Goal: Use online tool/utility: Utilize a website feature to perform a specific function

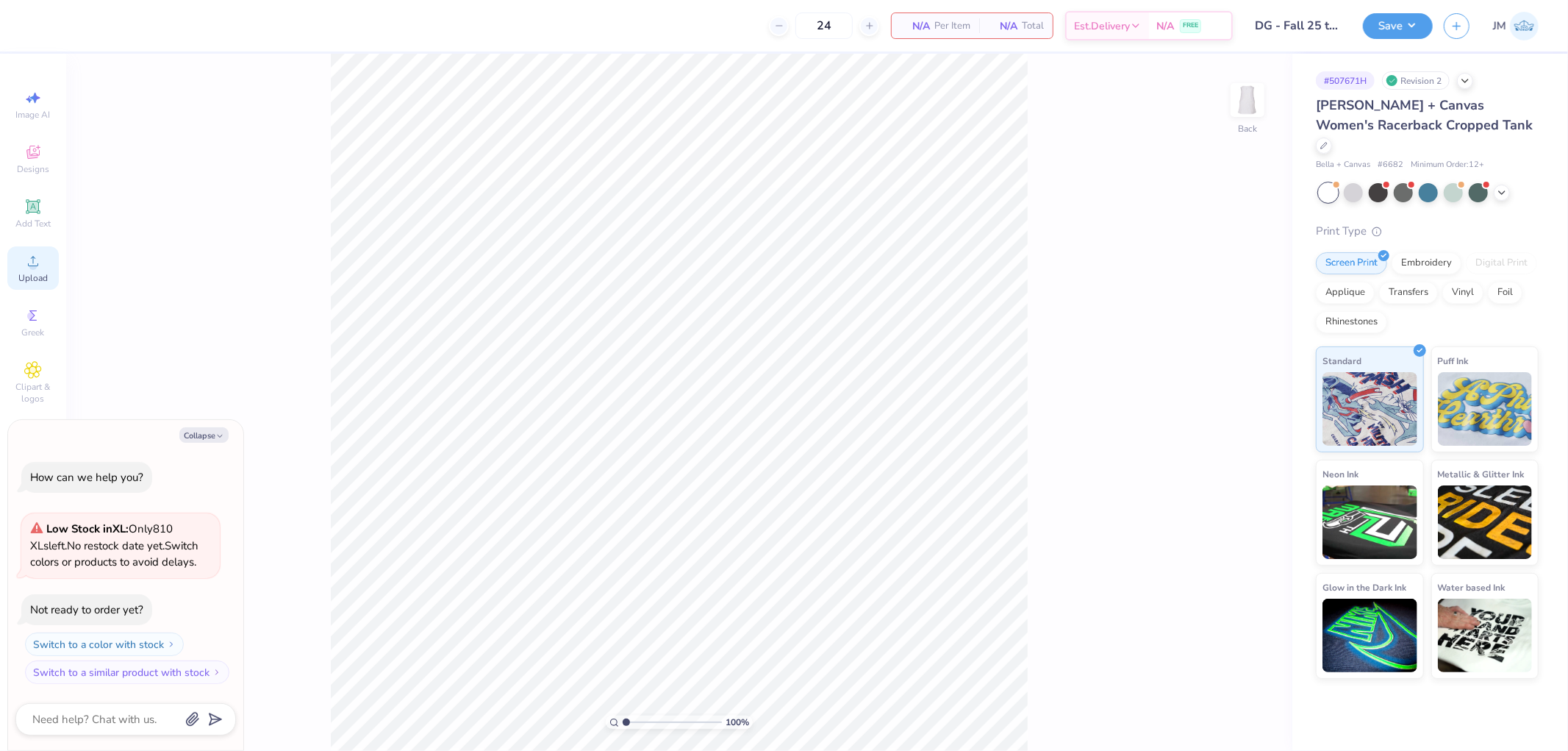
click at [23, 277] on span "Upload" at bounding box center [33, 278] width 29 height 12
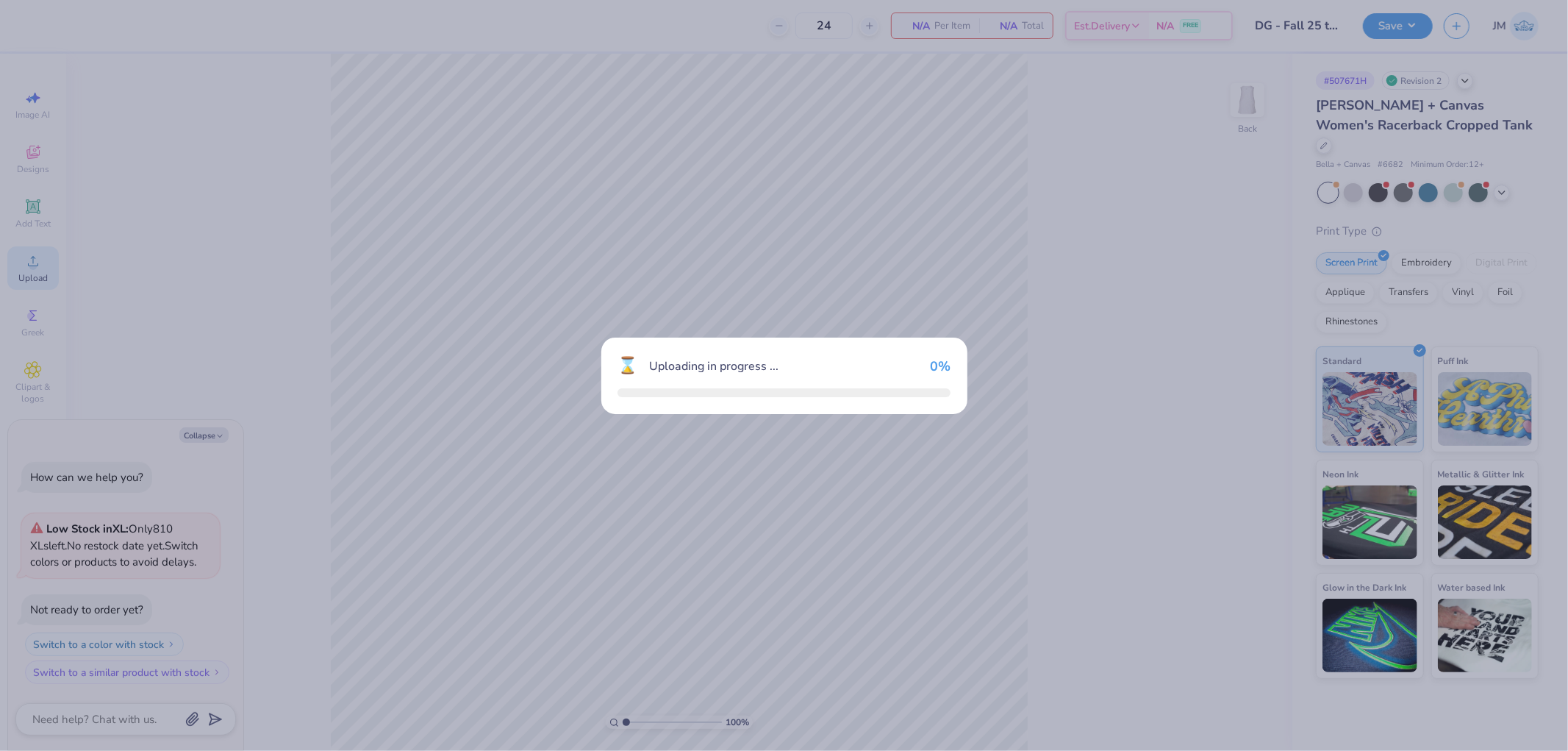
type textarea "x"
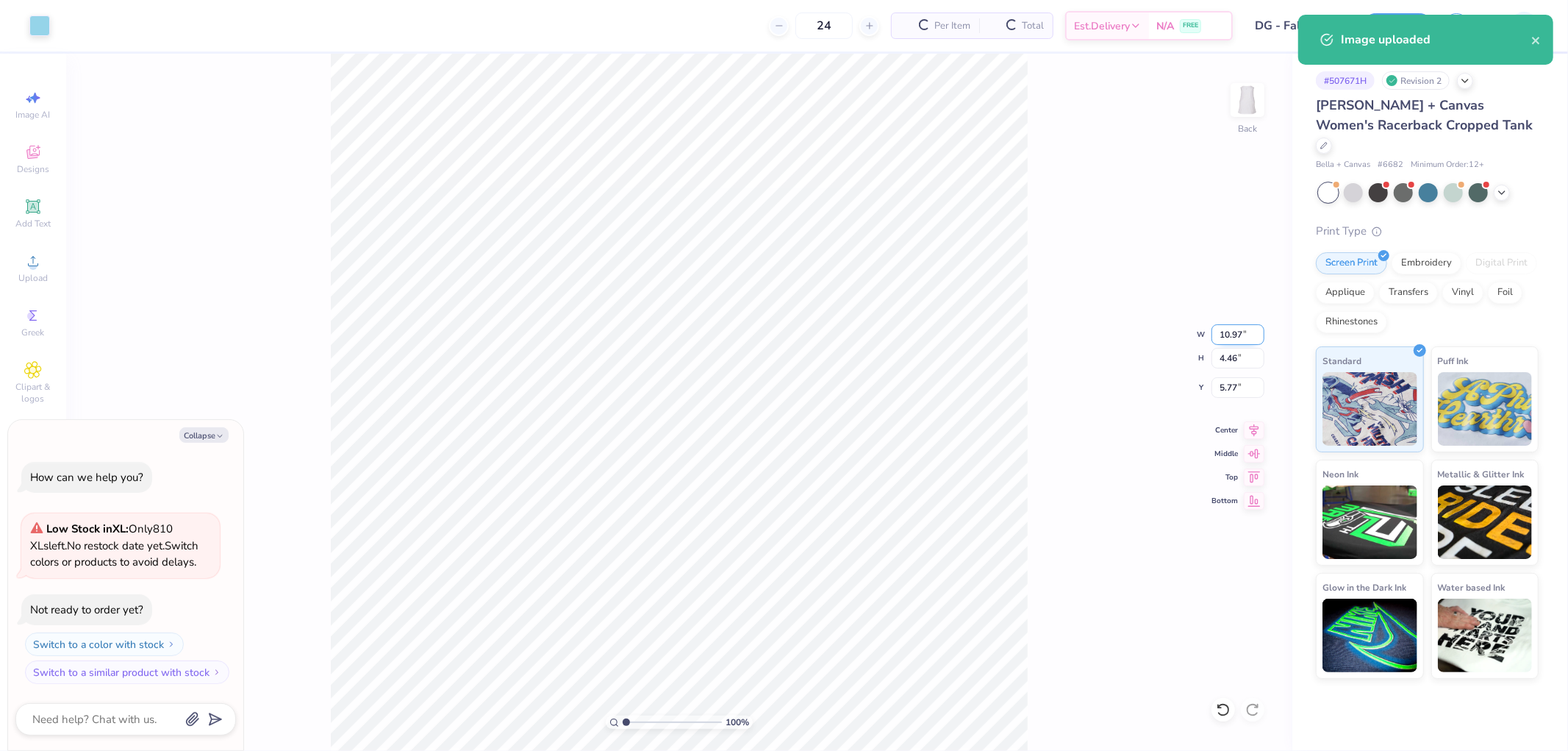
click at [1232, 336] on input "10.97" at bounding box center [1237, 334] width 53 height 20
type input "12"
type textarea "x"
type input "11.01"
type input "4.48"
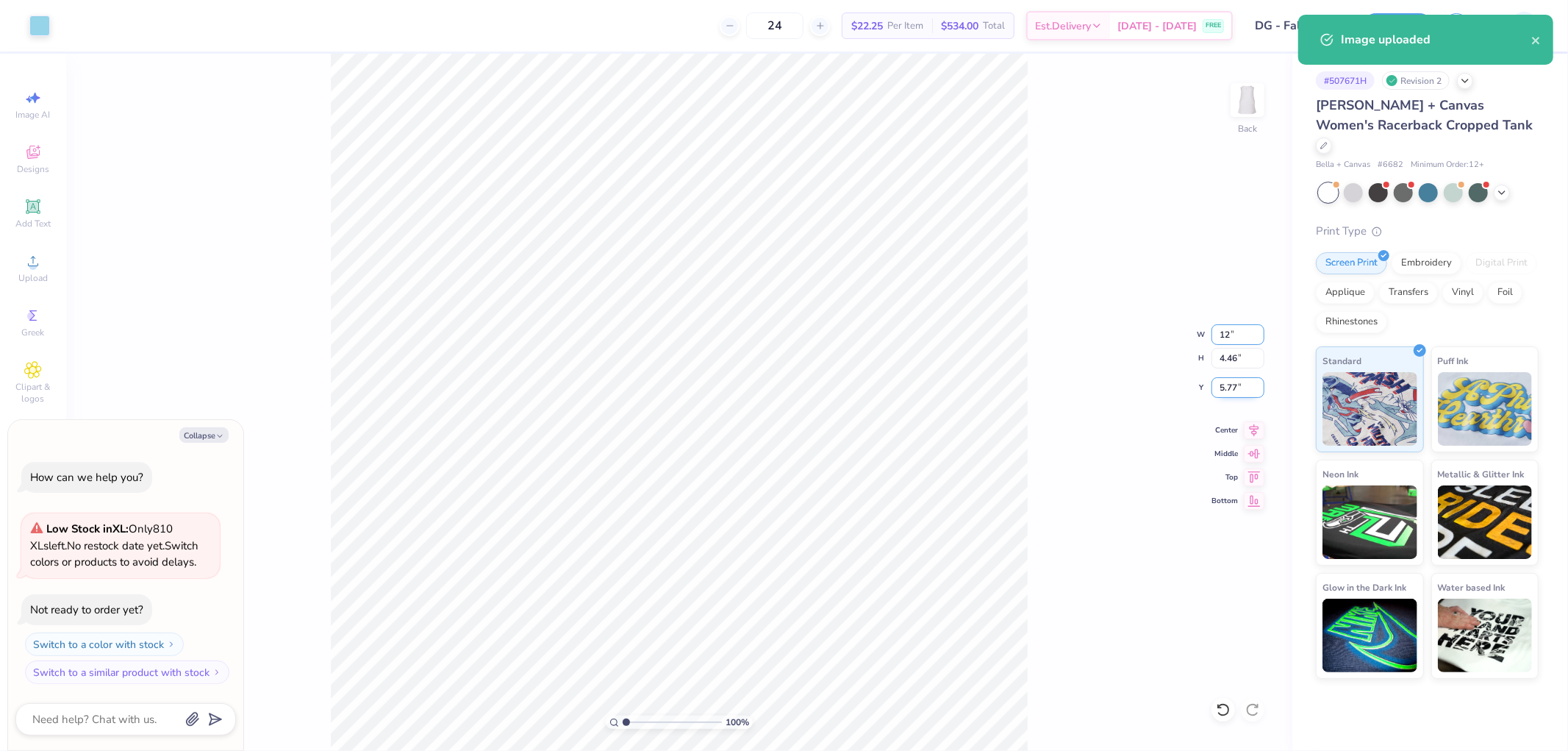
type input "5.76"
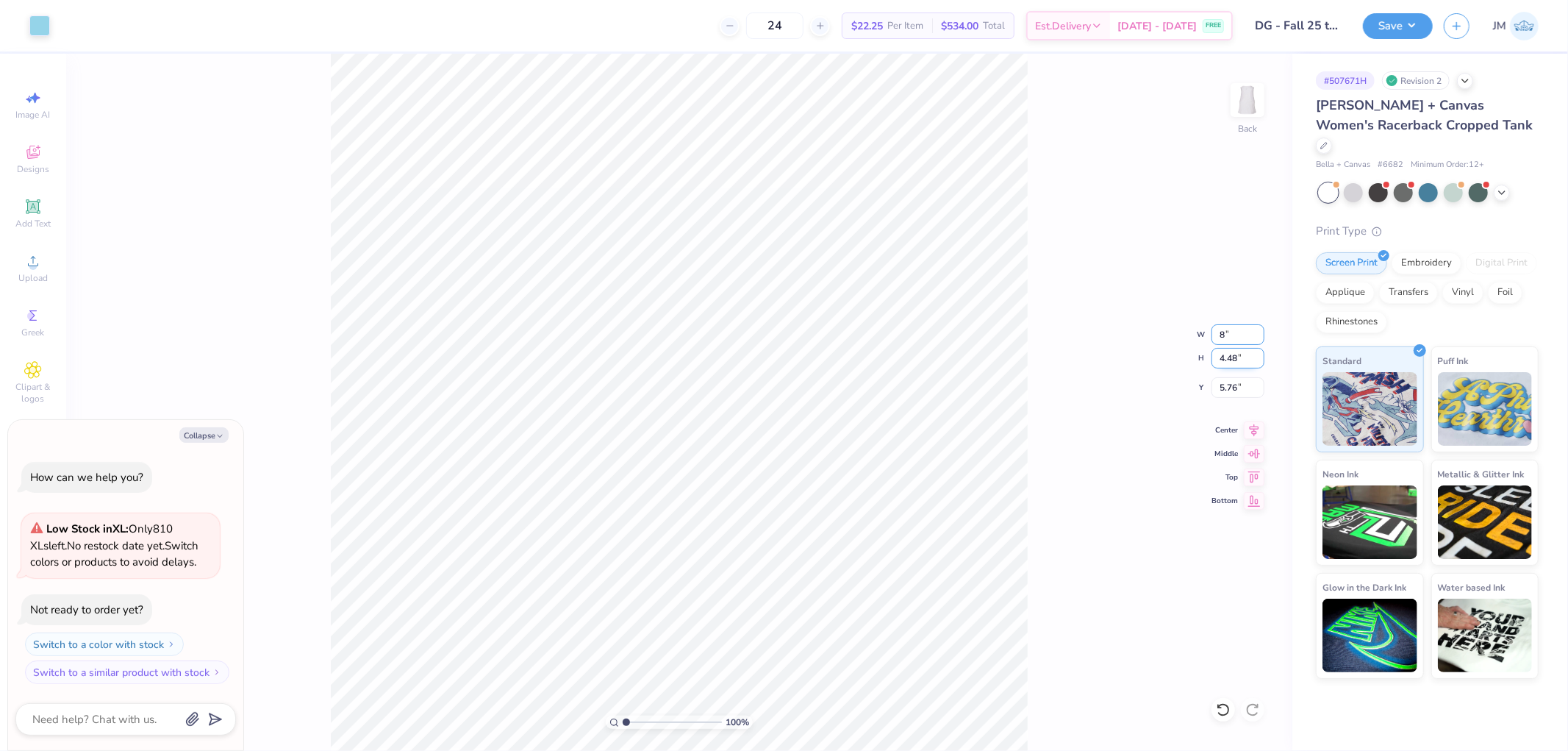
type input "8"
type textarea "x"
type input "8.00"
type input "3.25"
click at [1238, 380] on input "6.37" at bounding box center [1237, 387] width 53 height 20
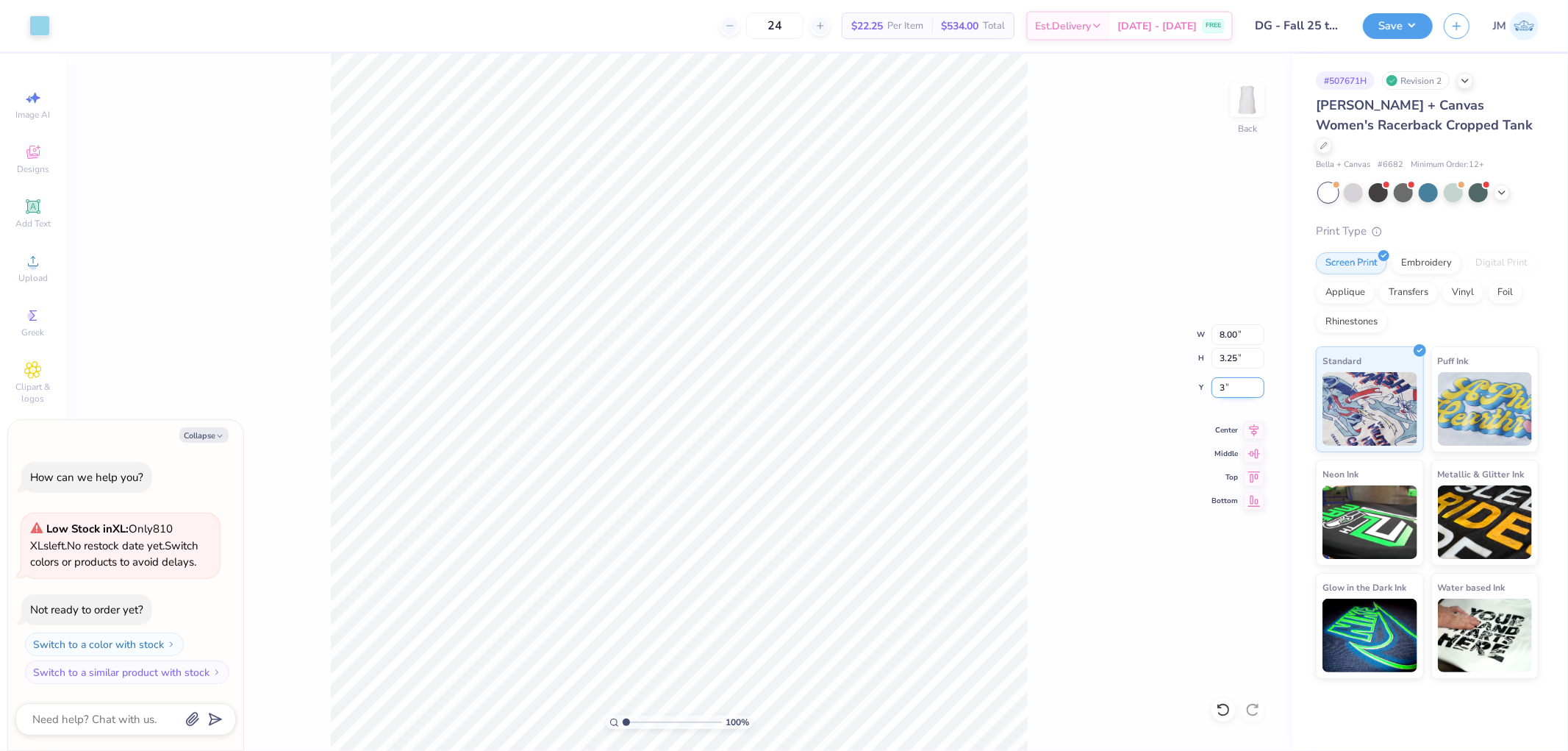
type input "3"
type textarea "x"
type input "3.00"
click at [1047, 374] on div "100 % Back W 8.00 8.00 " H 3.25 3.25 " Y 3.00 3.00 " Center Middle Top Bottom" at bounding box center [678, 402] width 1226 height 697
click at [1416, 15] on button "Save" at bounding box center [1398, 23] width 70 height 26
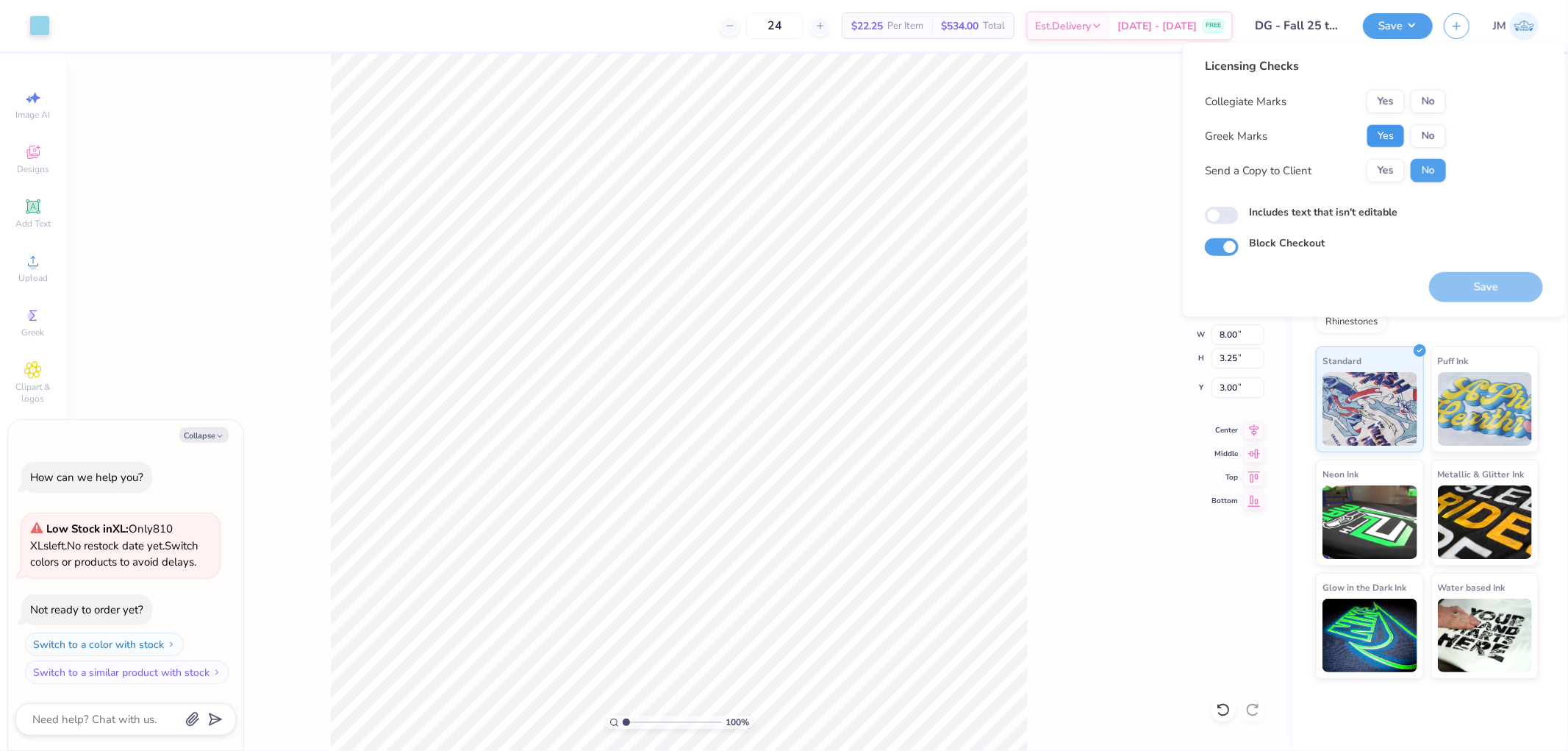
click at [1390, 136] on button "Yes" at bounding box center [1385, 135] width 39 height 23
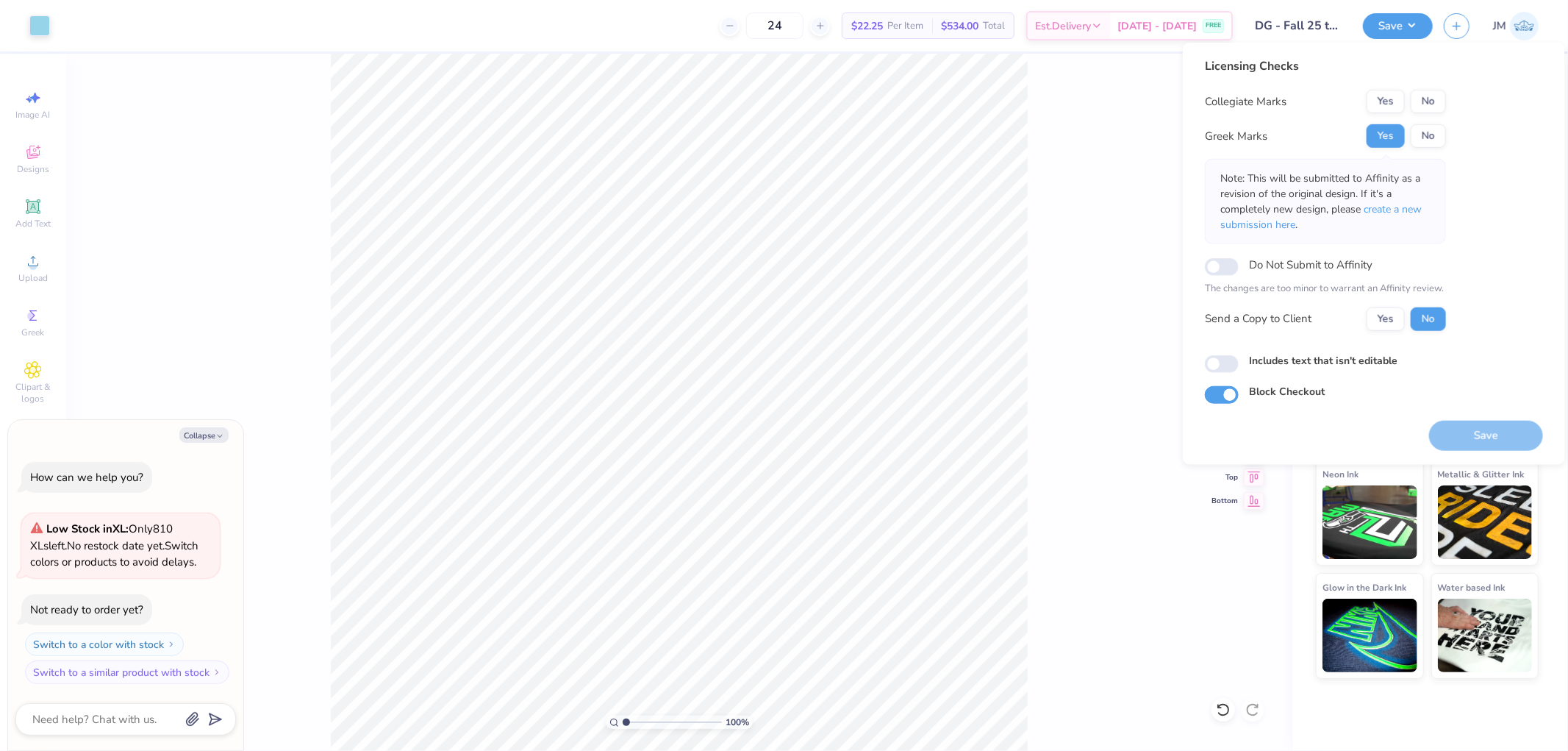
click at [1434, 115] on div "Collegiate Marks Yes No Greek Marks Yes No Note: This will be submitted to Affi…" at bounding box center [1324, 210] width 241 height 241
click at [1431, 101] on button "No" at bounding box center [1428, 102] width 35 height 23
click at [1397, 217] on p "Note: This will be submitted to Affinity as a revision of the original design. …" at bounding box center [1324, 201] width 210 height 62
click at [1400, 210] on span "create a new submission here" at bounding box center [1320, 217] width 201 height 29
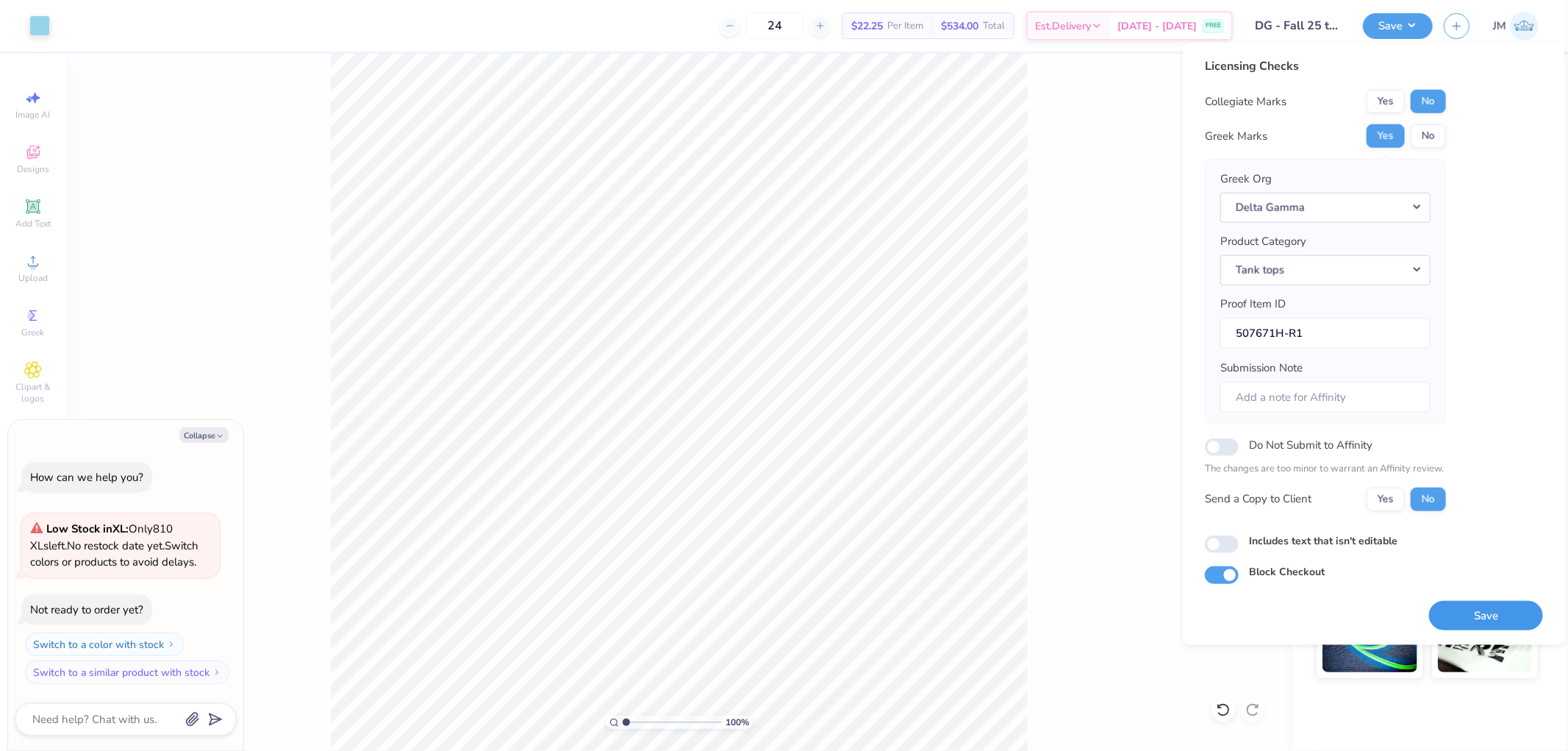
click at [1489, 601] on button "Save" at bounding box center [1486, 615] width 114 height 30
type textarea "x"
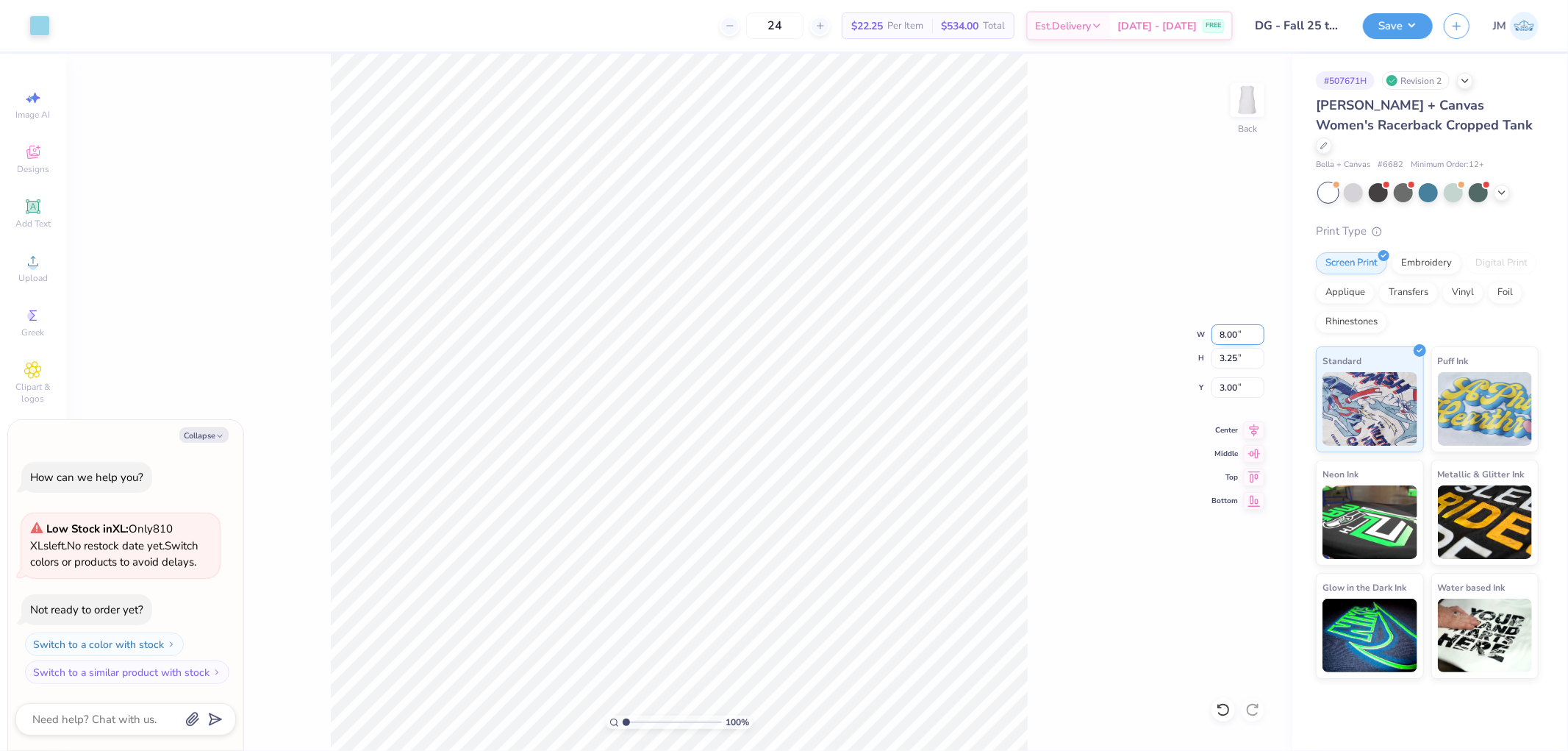
click at [1230, 329] on input "8.00" at bounding box center [1237, 334] width 53 height 20
type input "12"
type textarea "x"
type input "11.01"
type input "4.48"
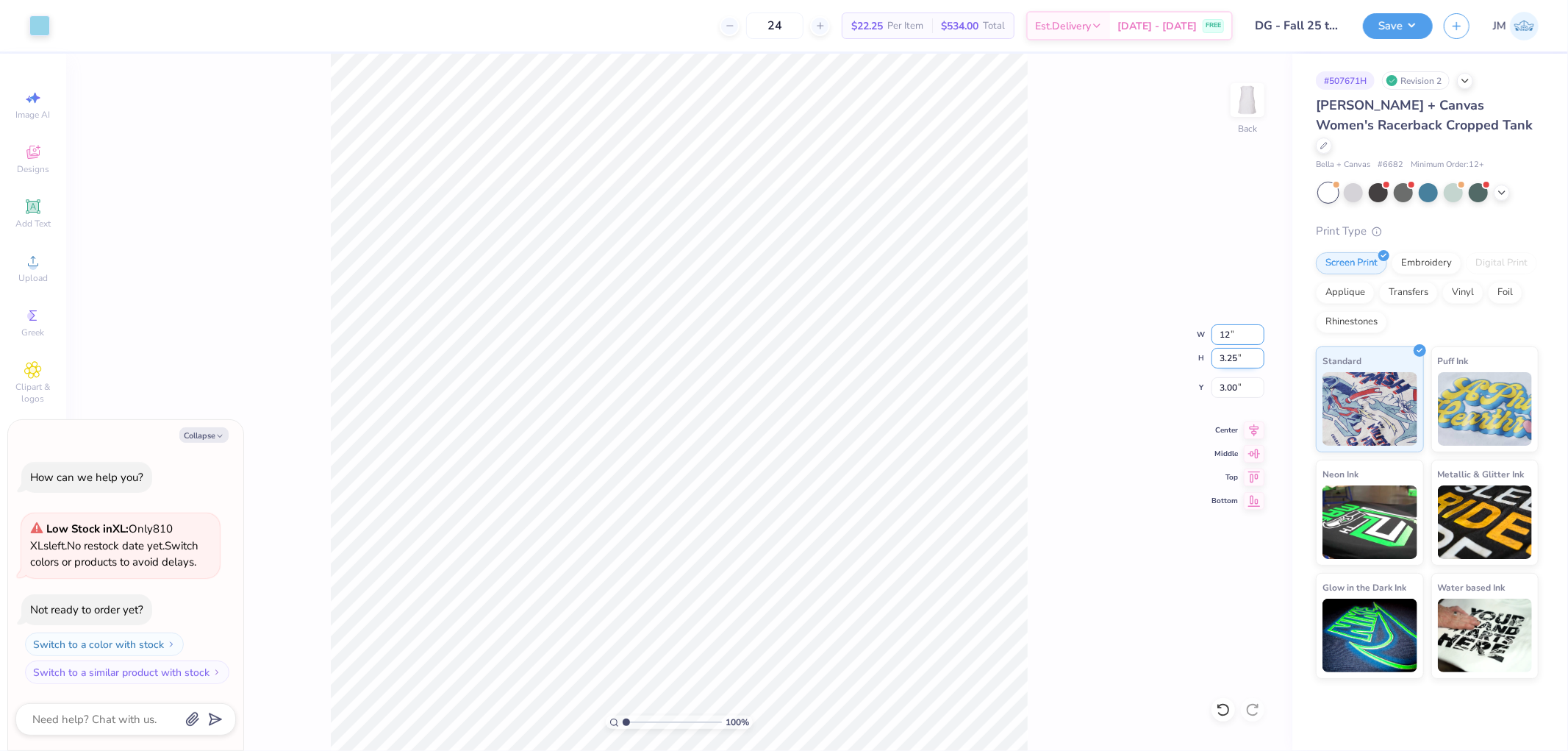
type input "2.39"
click at [1146, 285] on div "100 % Back" at bounding box center [678, 402] width 1226 height 697
type textarea "x"
click at [1238, 381] on input "2.39" at bounding box center [1237, 387] width 53 height 20
type input "3"
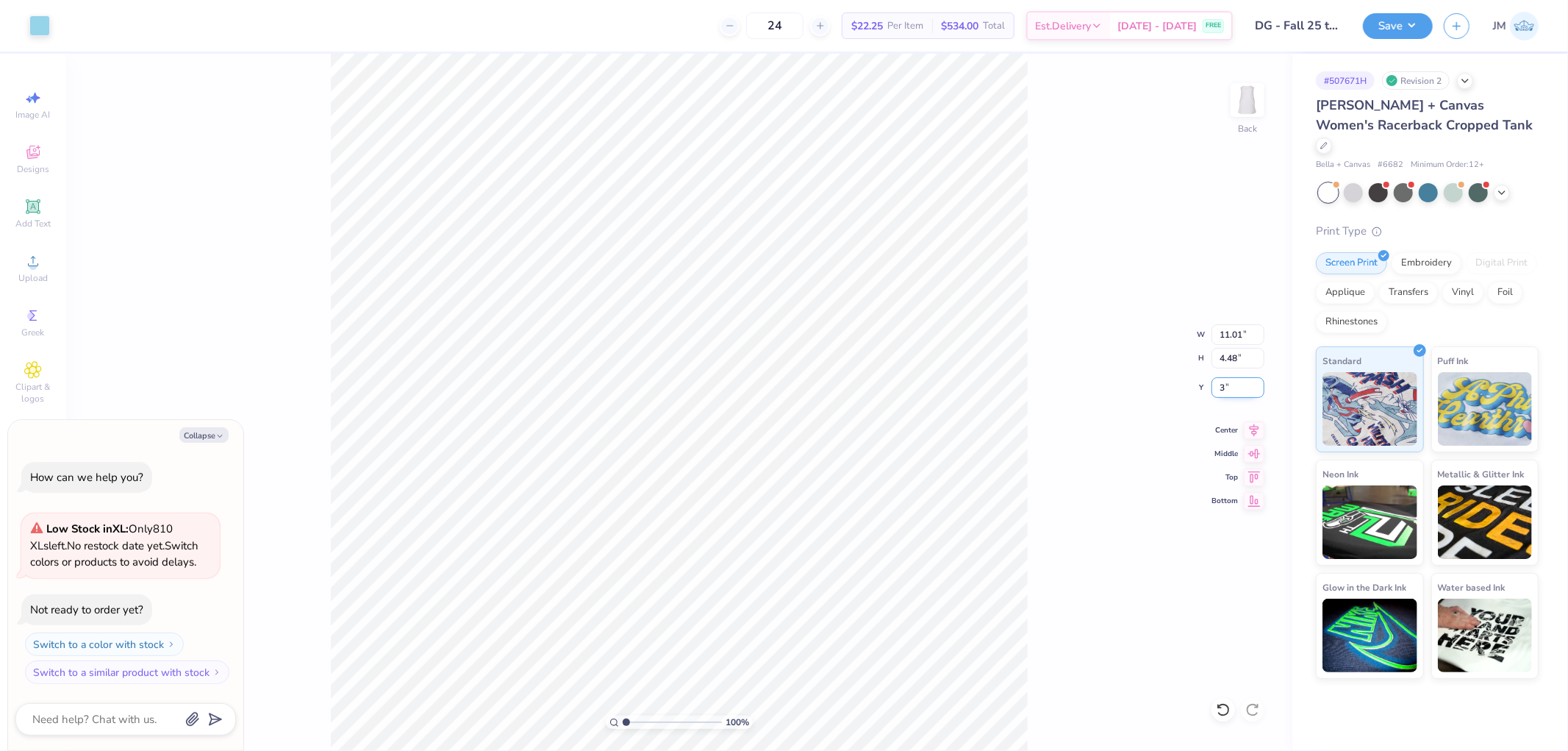
type textarea "x"
type input "3.00"
click at [1048, 405] on div "100 % Back W 11.01 11.01 " H 4.48 4.48 " Y 3.00 3.00 " Center Middle Top Bottom" at bounding box center [678, 402] width 1226 height 697
type textarea "x"
type input "1"
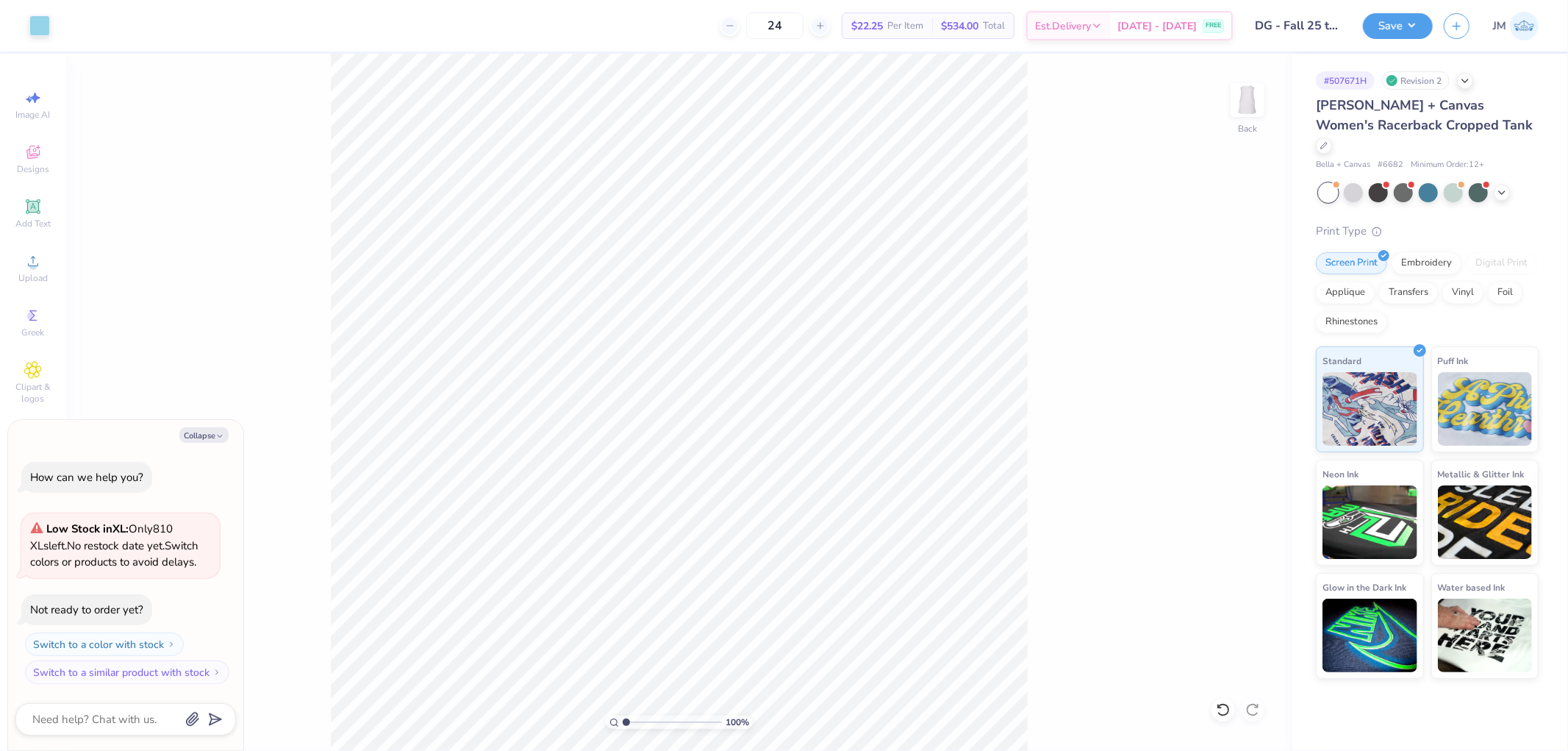
click at [1055, 167] on div "100 % Back" at bounding box center [678, 402] width 1226 height 697
click at [251, 356] on div "100 % Back W 11.01 11.01 " H 4.48 4.48 " Y 3.00 3.00 " Center Middle Top Bottom" at bounding box center [678, 402] width 1226 height 697
type textarea "x"
